Goal: Transaction & Acquisition: Purchase product/service

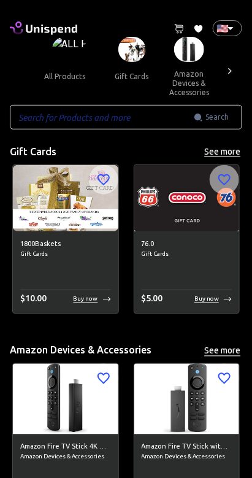
click at [130, 55] on img at bounding box center [132, 49] width 28 height 25
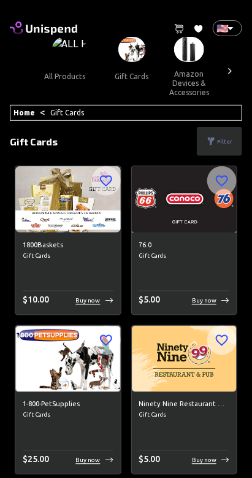
click at [112, 117] on div "Home < Gift Cards" at bounding box center [126, 113] width 232 height 16
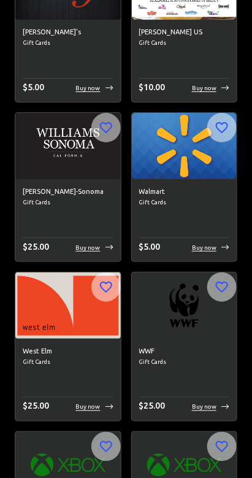
scroll to position [34636, 0]
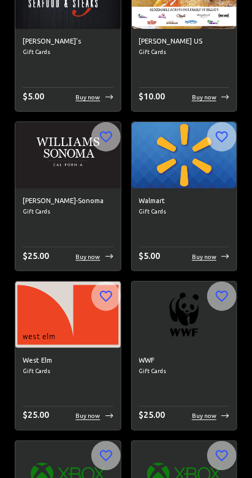
click at [170, 181] on img at bounding box center [184, 155] width 105 height 66
click at [168, 168] on img at bounding box center [184, 155] width 105 height 66
